Goal: Task Accomplishment & Management: Manage account settings

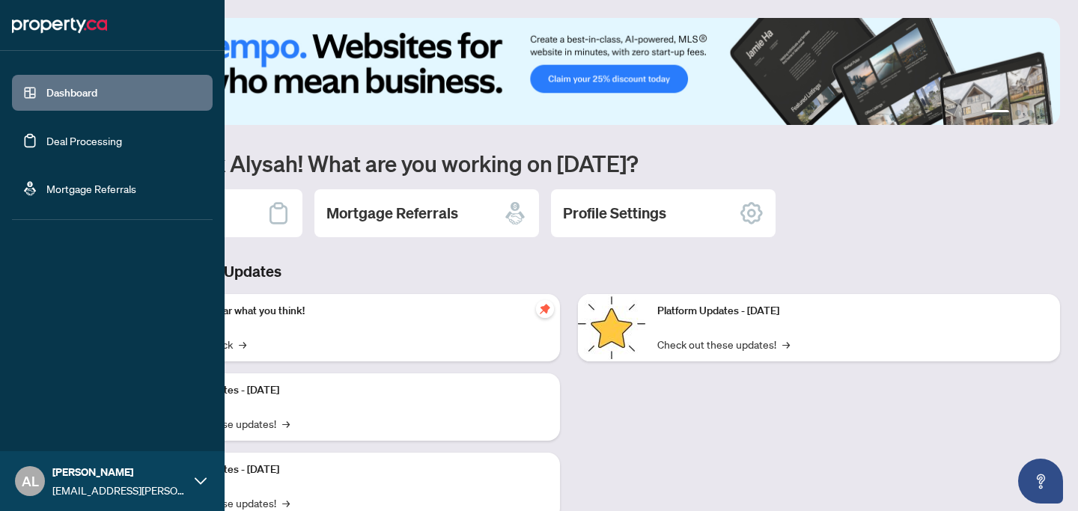
click at [71, 147] on link "Deal Processing" at bounding box center [84, 140] width 76 height 13
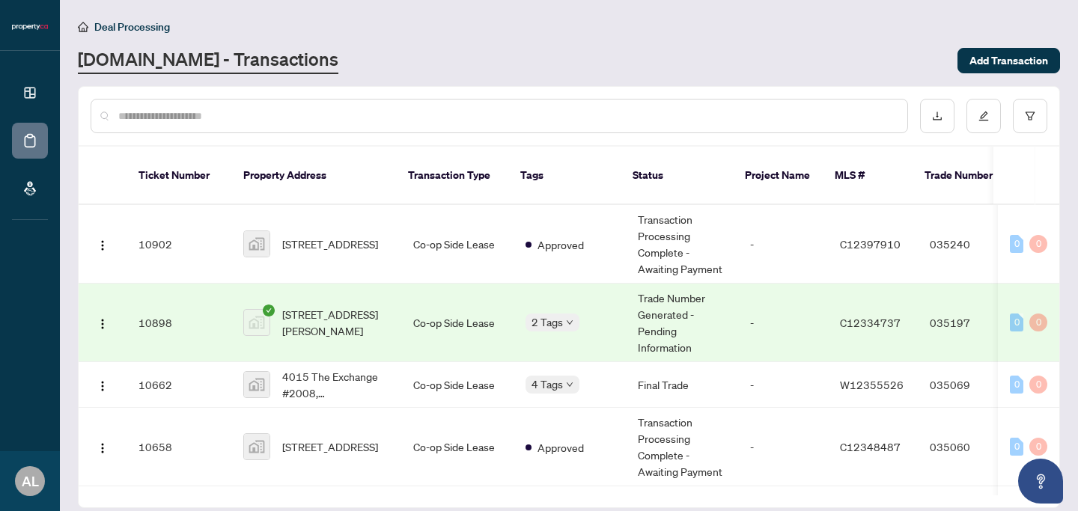
click at [679, 301] on td "Trade Number Generated - Pending Information" at bounding box center [682, 323] width 112 height 79
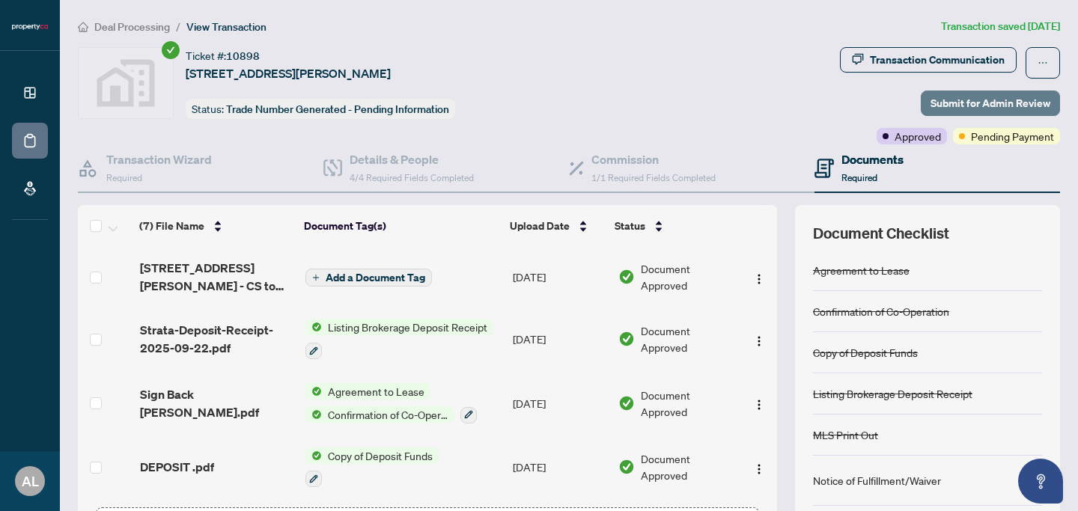
click at [937, 106] on span "Submit for Admin Review" at bounding box center [990, 103] width 120 height 24
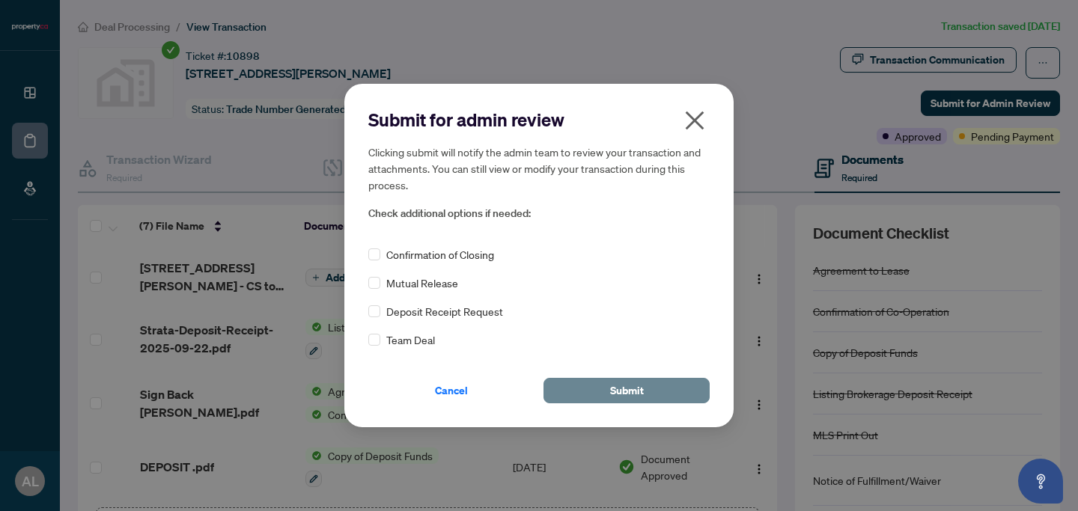
click at [598, 386] on button "Submit" at bounding box center [626, 390] width 166 height 25
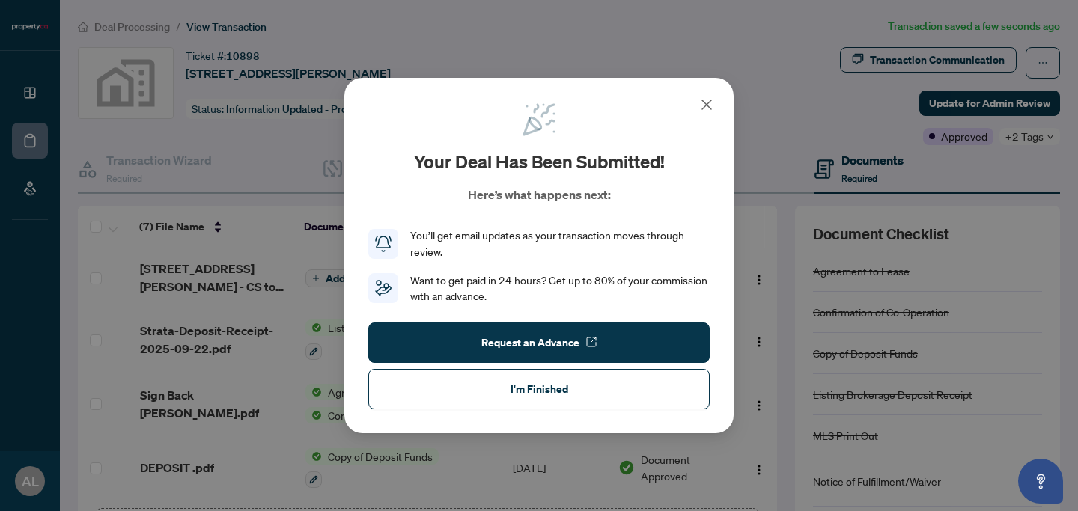
click at [599, 386] on button "I'm Finished" at bounding box center [538, 389] width 341 height 40
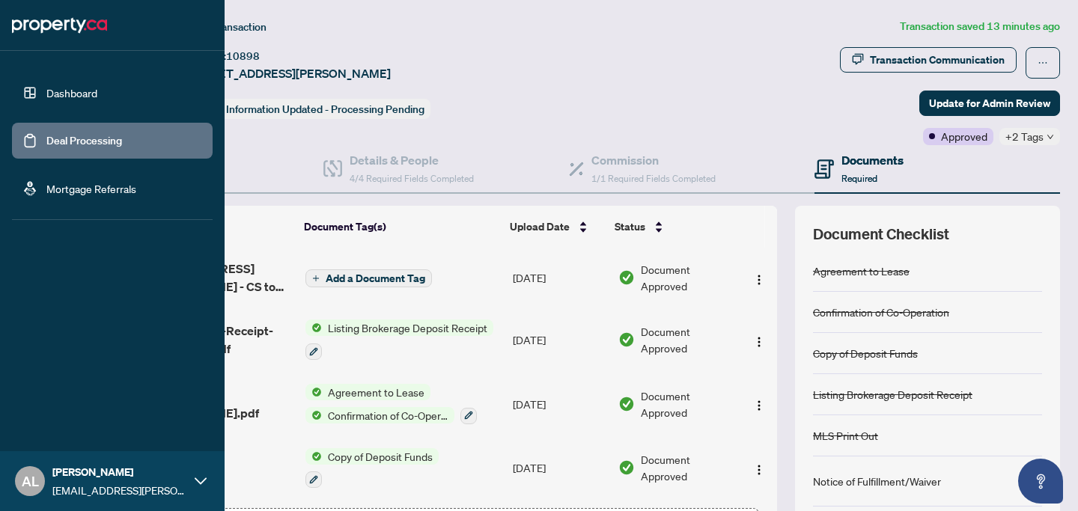
click at [46, 99] on link "Dashboard" at bounding box center [71, 92] width 51 height 13
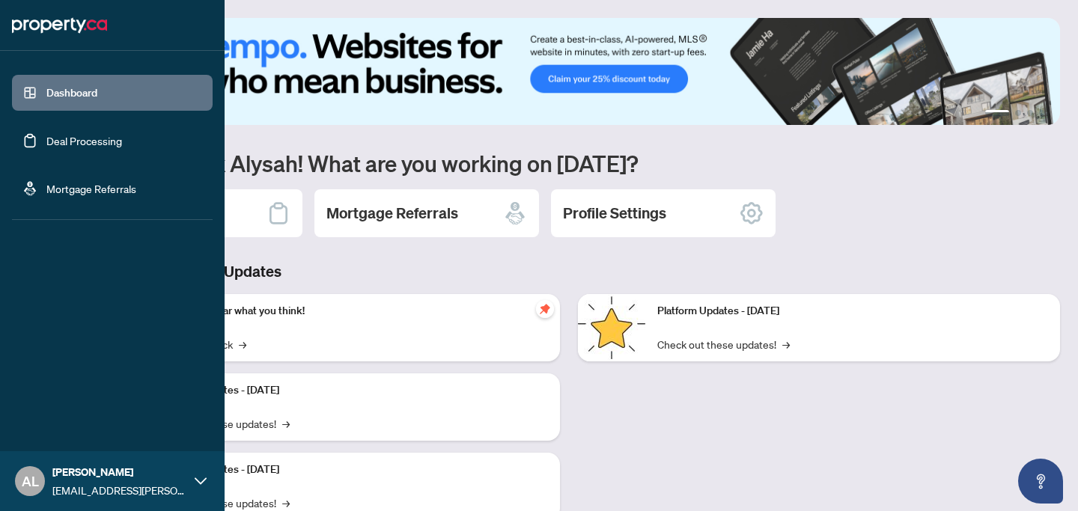
click at [46, 142] on link "Deal Processing" at bounding box center [84, 140] width 76 height 13
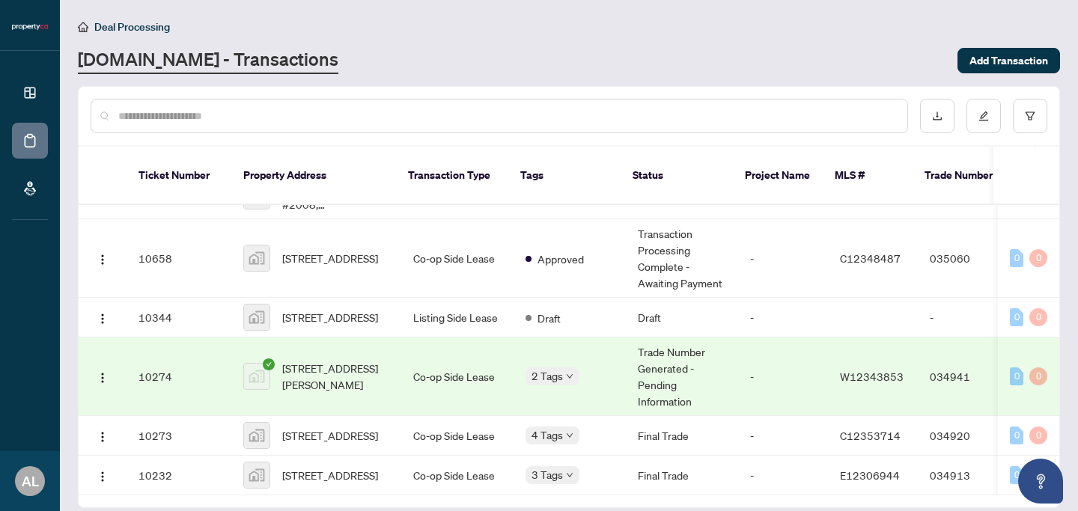
click at [630, 364] on td "Trade Number Generated - Pending Information" at bounding box center [682, 377] width 112 height 79
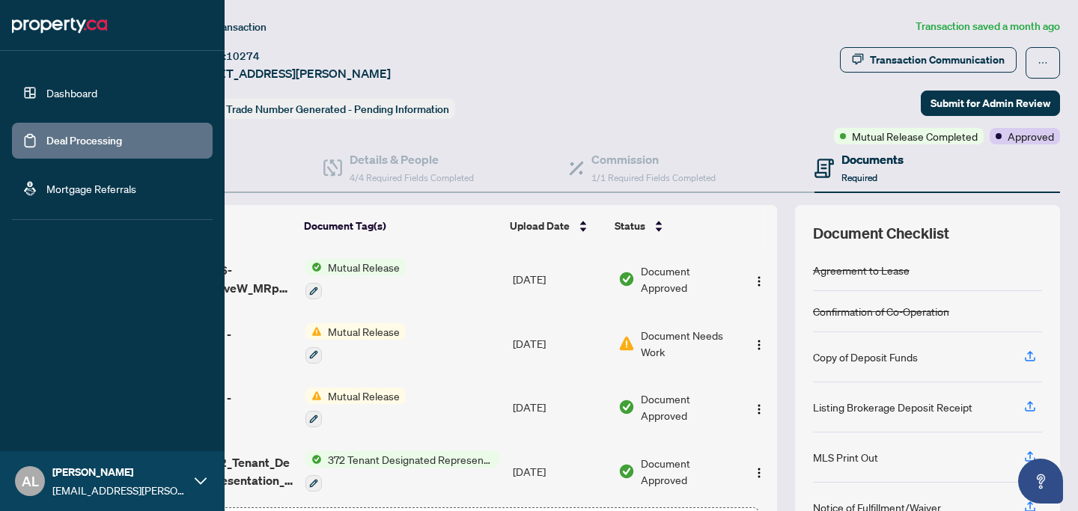
click at [61, 91] on link "Dashboard" at bounding box center [71, 92] width 51 height 13
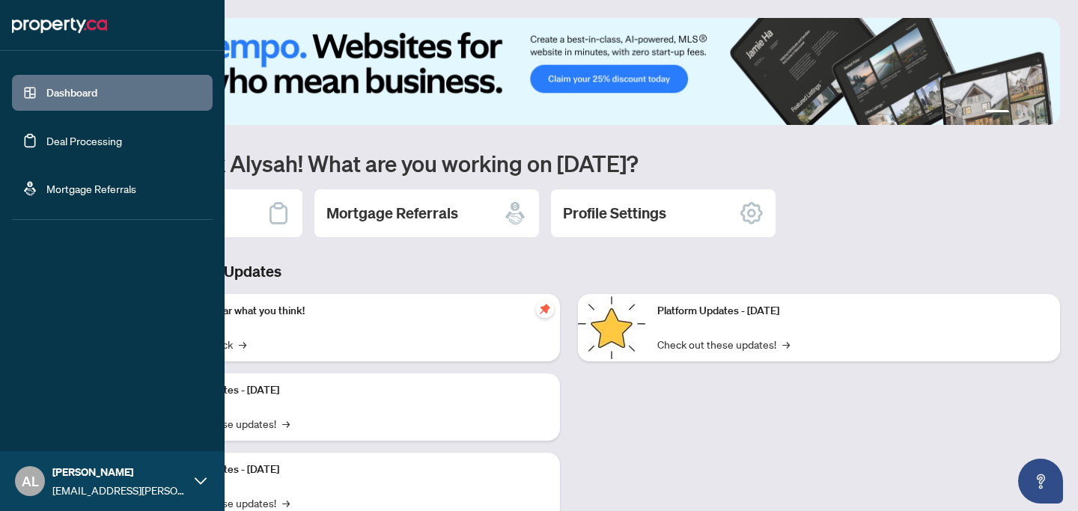
click at [66, 147] on link "Deal Processing" at bounding box center [84, 140] width 76 height 13
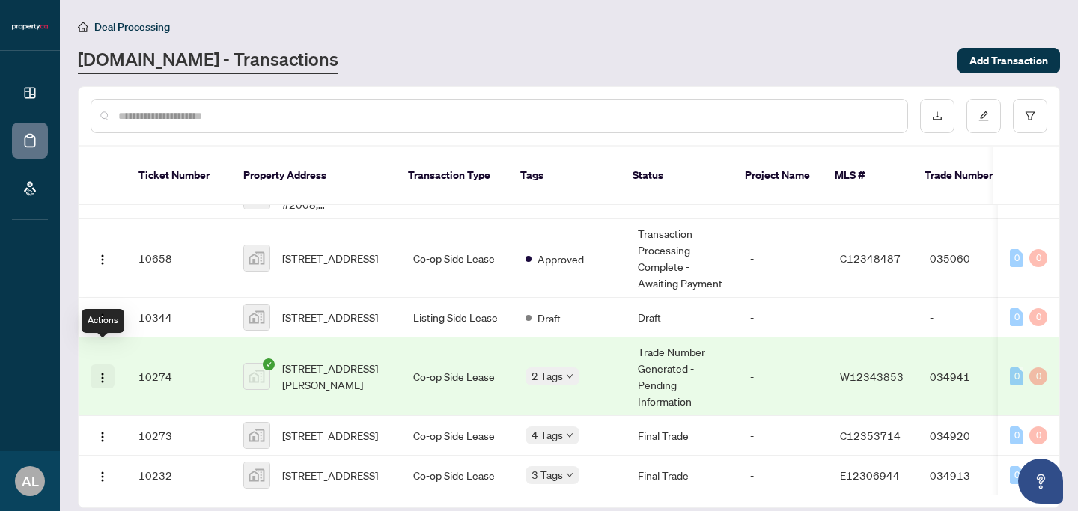
click at [101, 372] on img "button" at bounding box center [103, 378] width 12 height 12
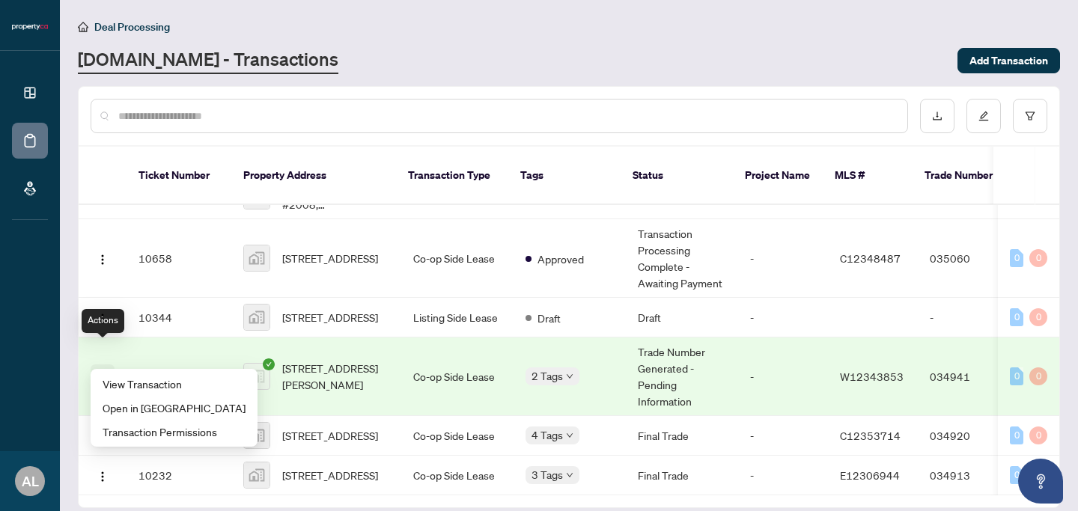
click at [102, 372] on img "button" at bounding box center [103, 378] width 12 height 12
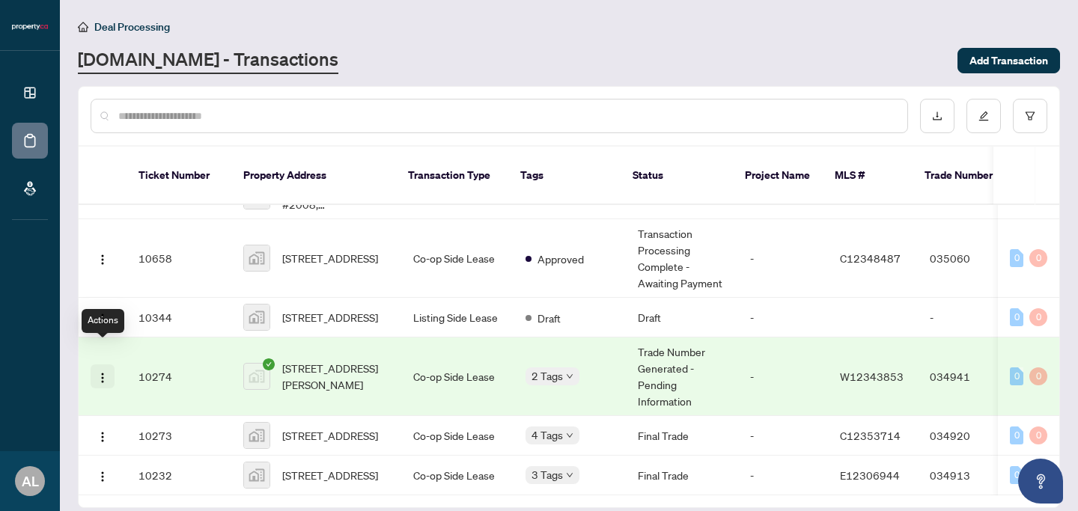
click at [102, 372] on img "button" at bounding box center [103, 378] width 12 height 12
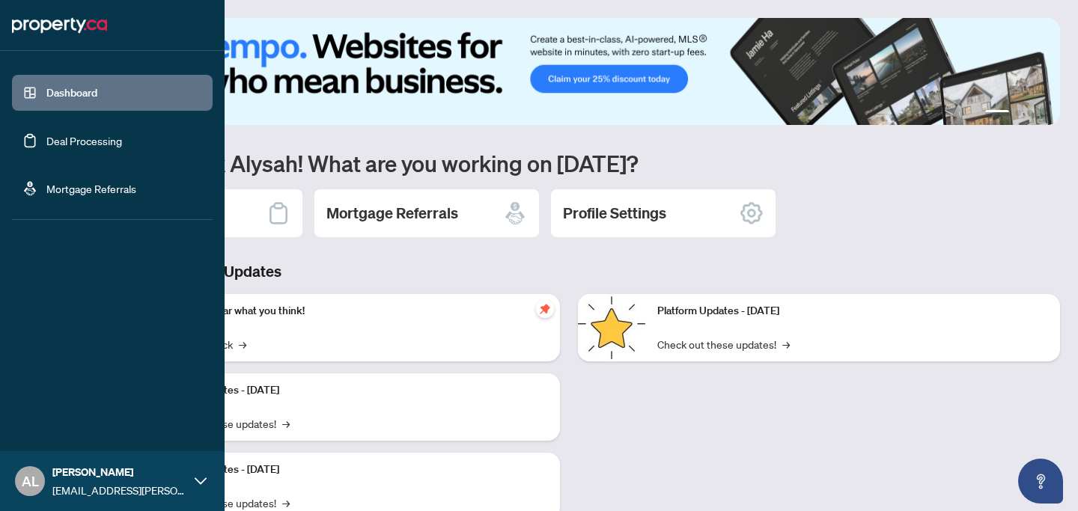
click at [79, 134] on link "Deal Processing" at bounding box center [84, 140] width 76 height 13
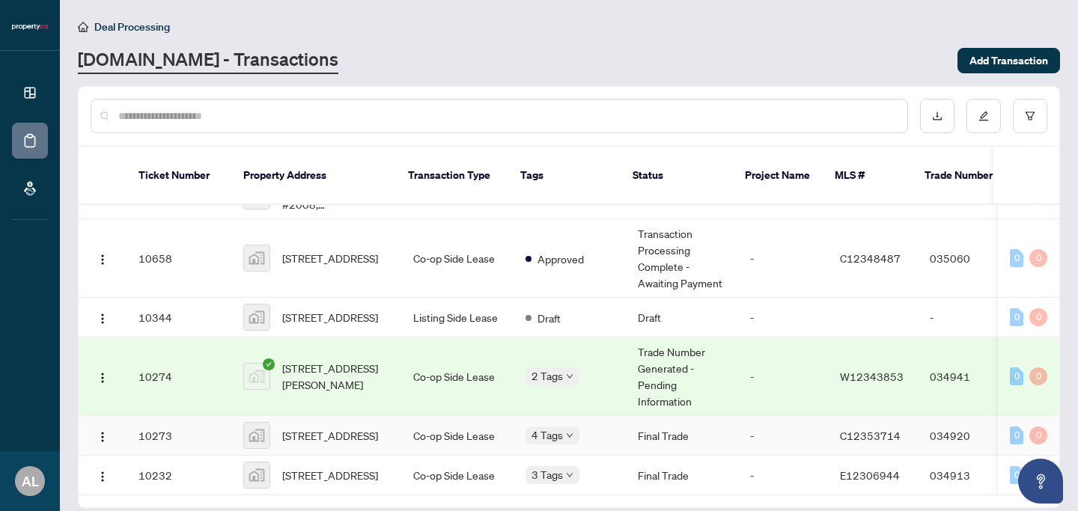
scroll to position [211, 0]
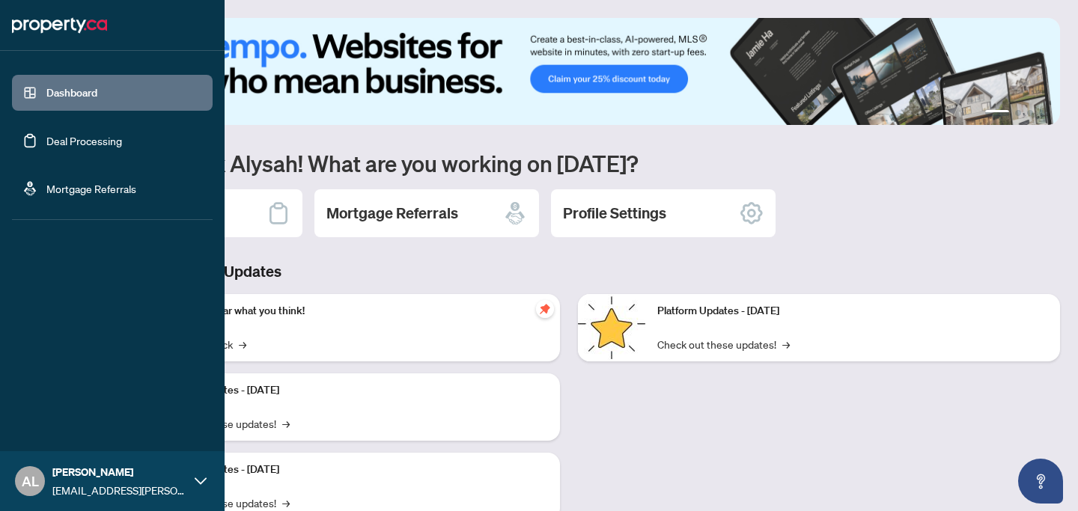
click at [88, 97] on link "Dashboard" at bounding box center [71, 92] width 51 height 13
click at [122, 134] on link "Deal Processing" at bounding box center [84, 140] width 76 height 13
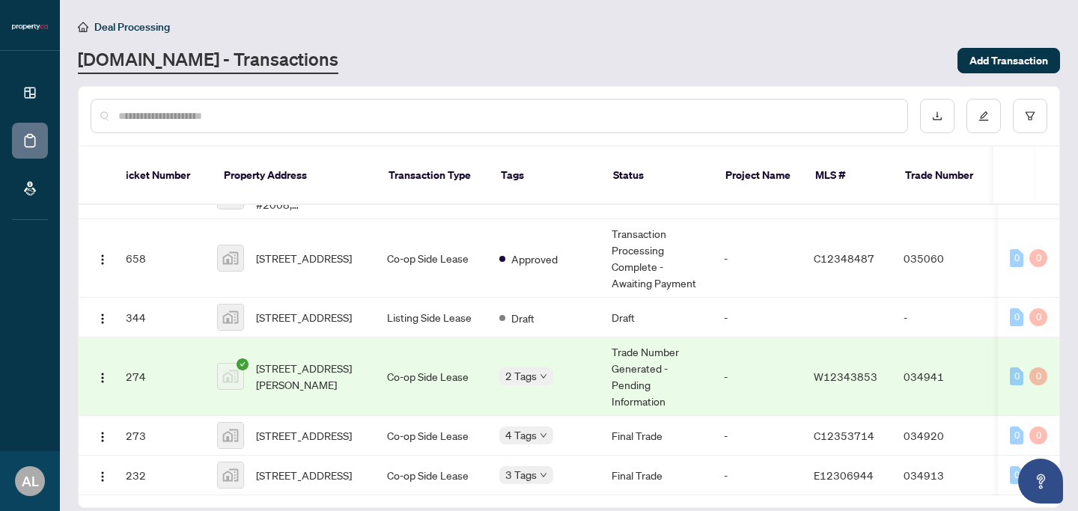
scroll to position [0, 26]
click at [105, 372] on img "button" at bounding box center [103, 378] width 12 height 12
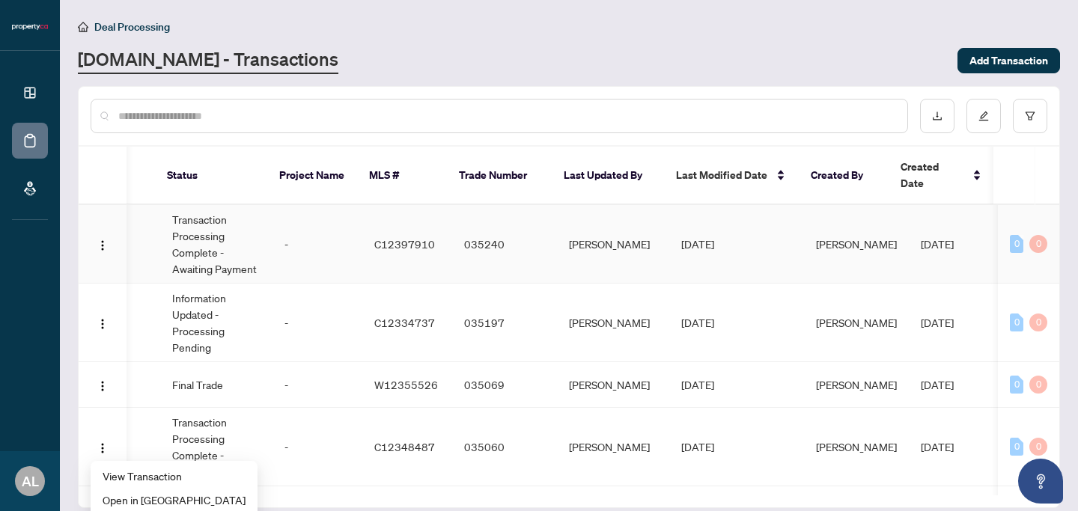
scroll to position [0, 0]
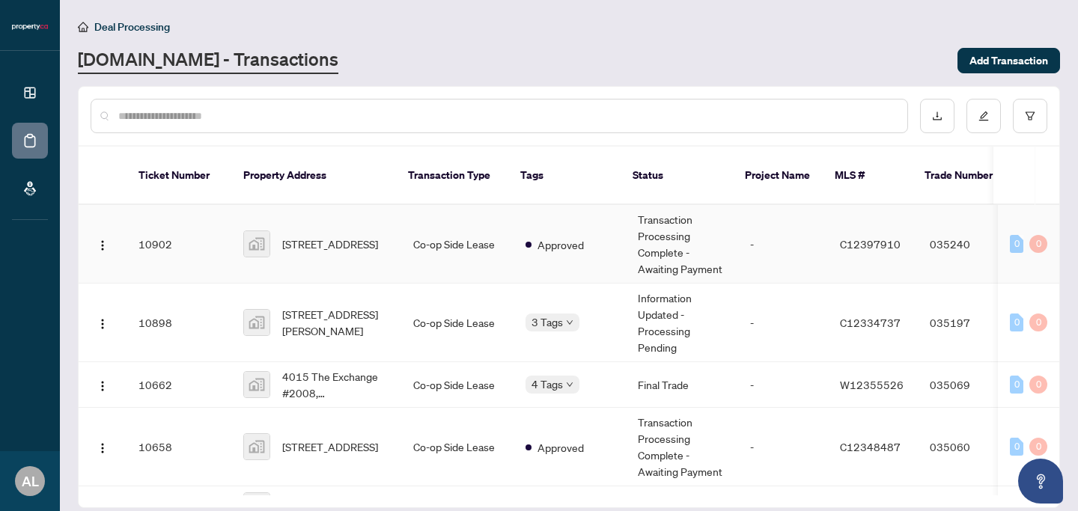
click at [436, 231] on td "Co-op Side Lease" at bounding box center [457, 244] width 112 height 79
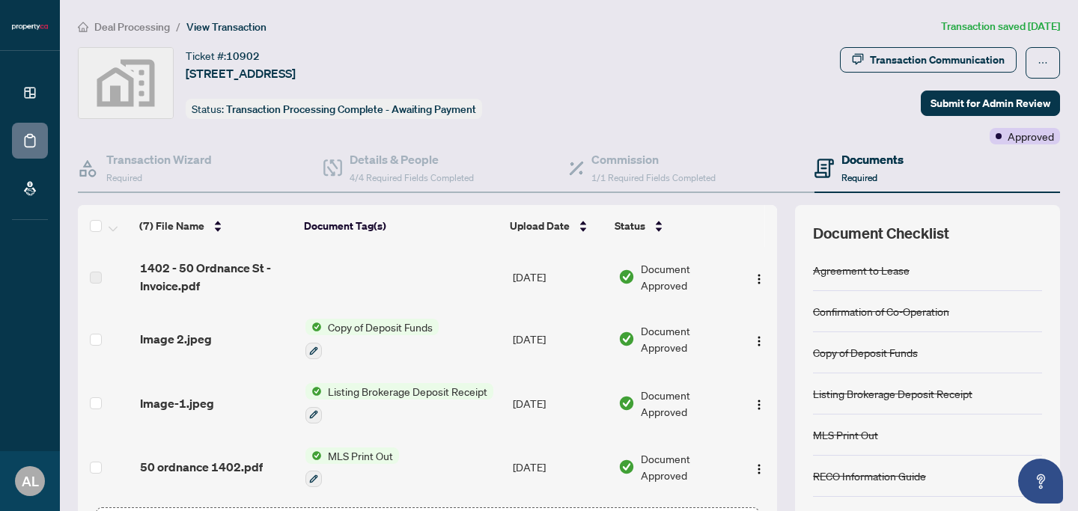
click at [130, 26] on span "Deal Processing" at bounding box center [132, 26] width 76 height 13
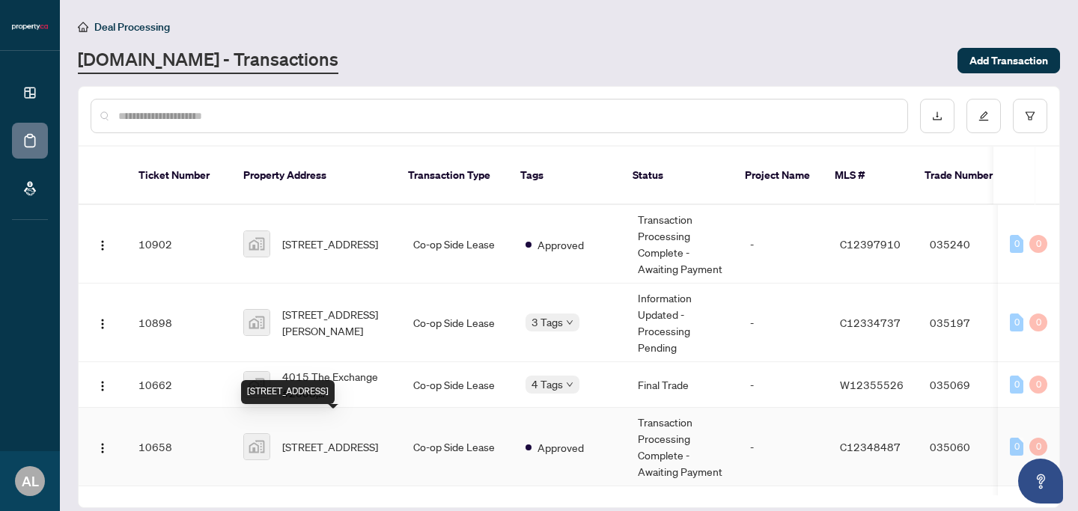
click at [303, 439] on span "[STREET_ADDRESS]" at bounding box center [330, 447] width 96 height 16
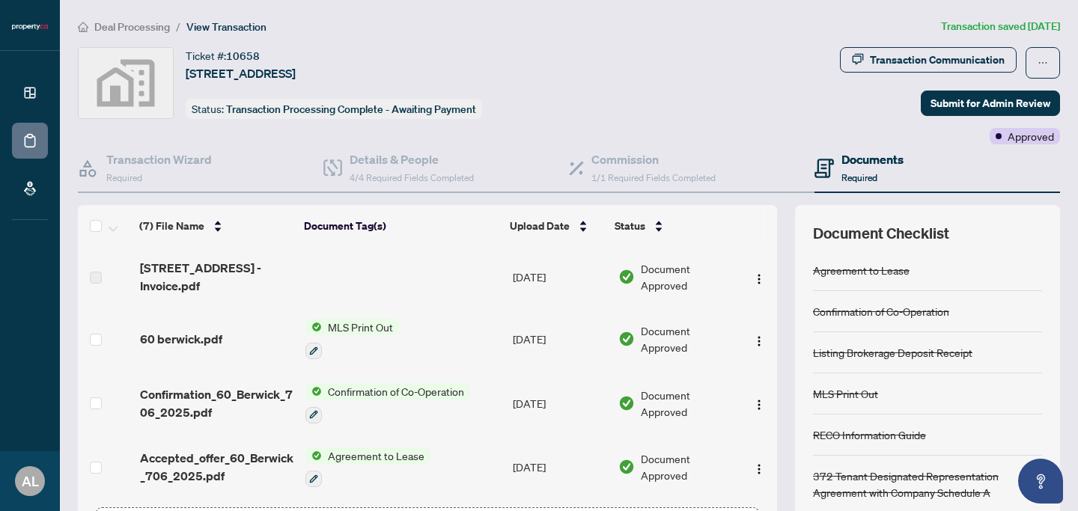
scroll to position [192, 0]
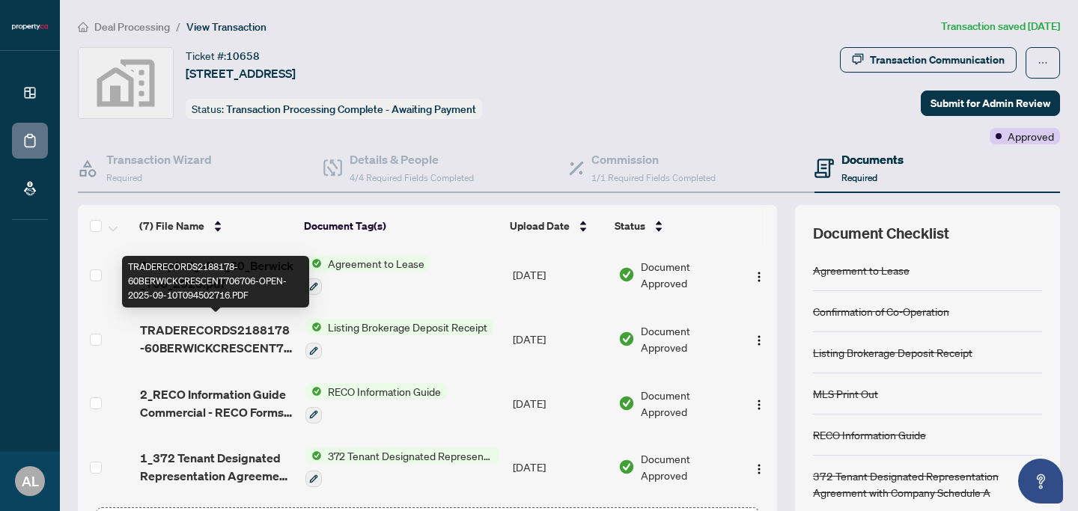
click at [220, 337] on span "TRADERECORDS2188178-60BERWICKCRESCENT706706-OPEN-2025-09-10T094502716.PDF" at bounding box center [217, 339] width 154 height 36
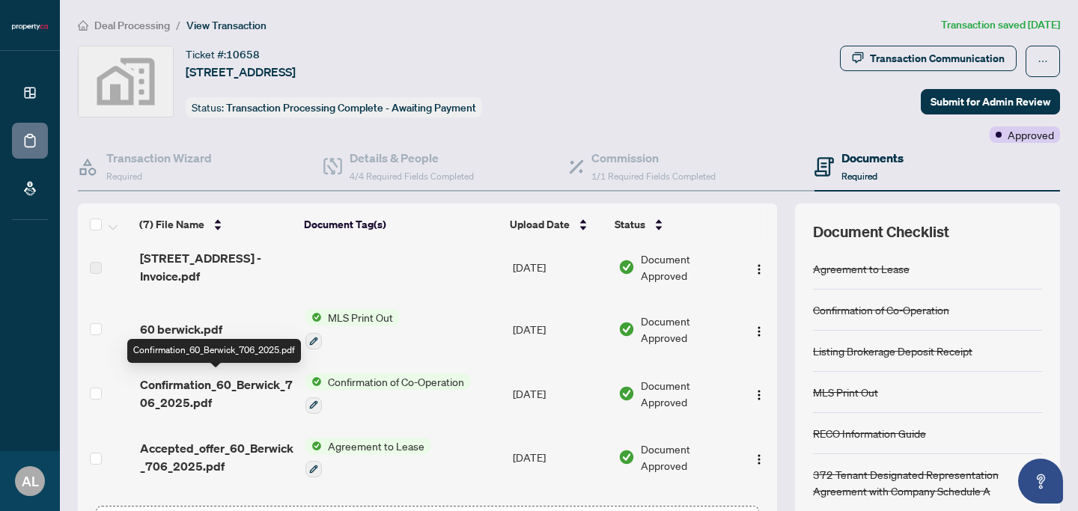
scroll to position [10, 0]
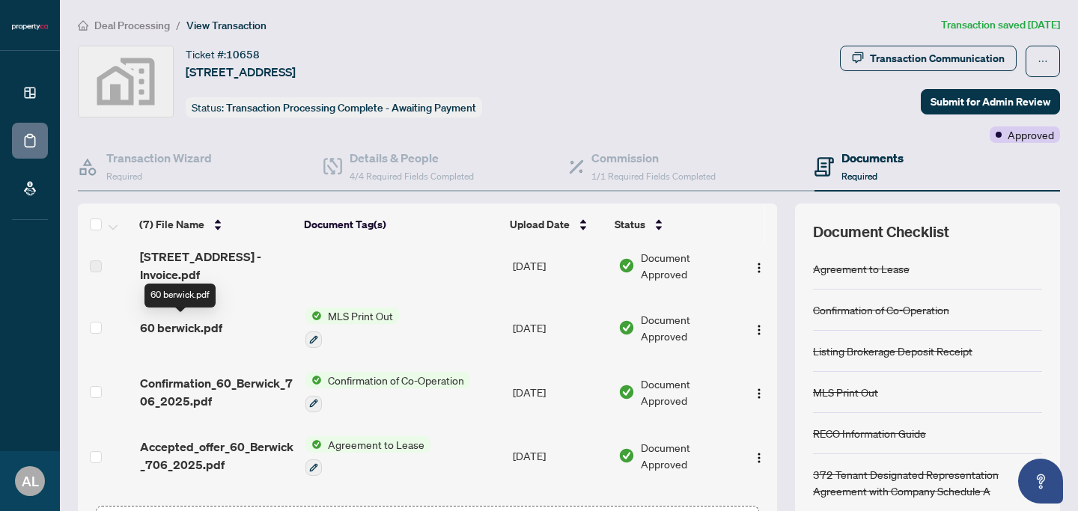
click at [173, 320] on span "60 berwick.pdf" at bounding box center [181, 328] width 82 height 18
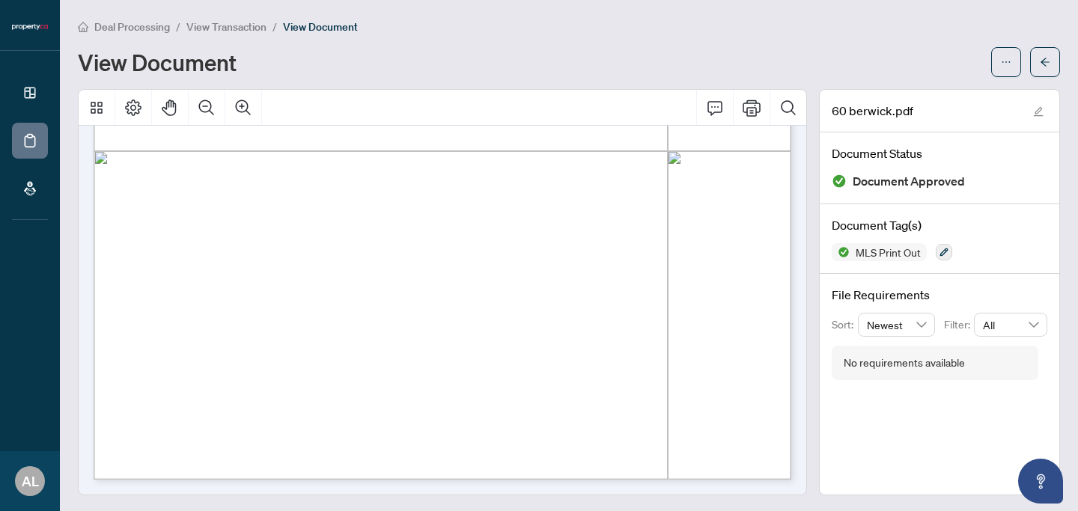
scroll to position [1, 0]
